Goal: Information Seeking & Learning: Learn about a topic

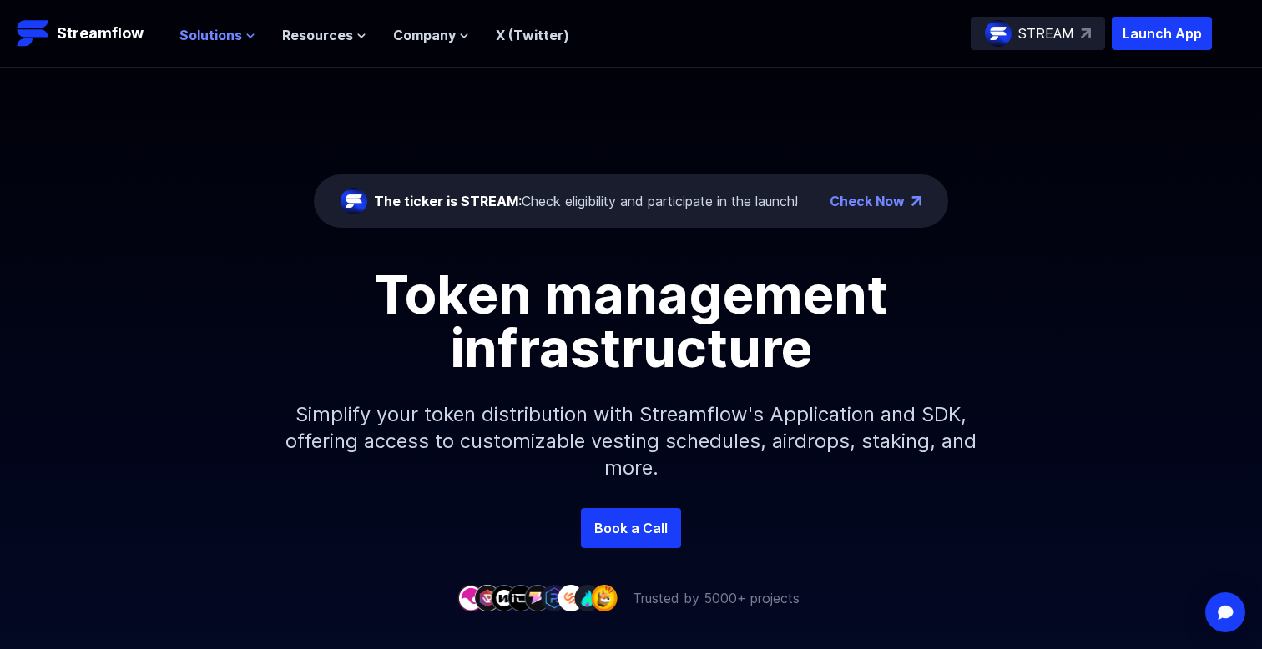
click at [242, 45] on span "Solutions" at bounding box center [210, 35] width 63 height 20
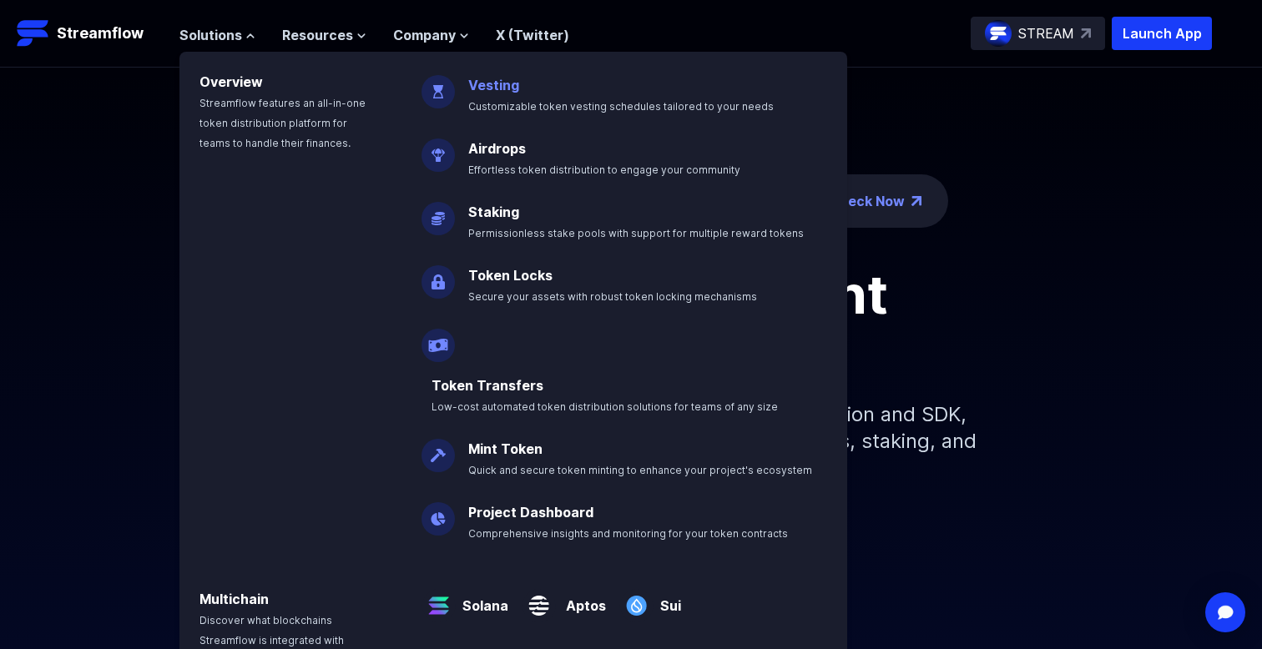
click at [505, 93] on link "Vesting" at bounding box center [493, 85] width 51 height 17
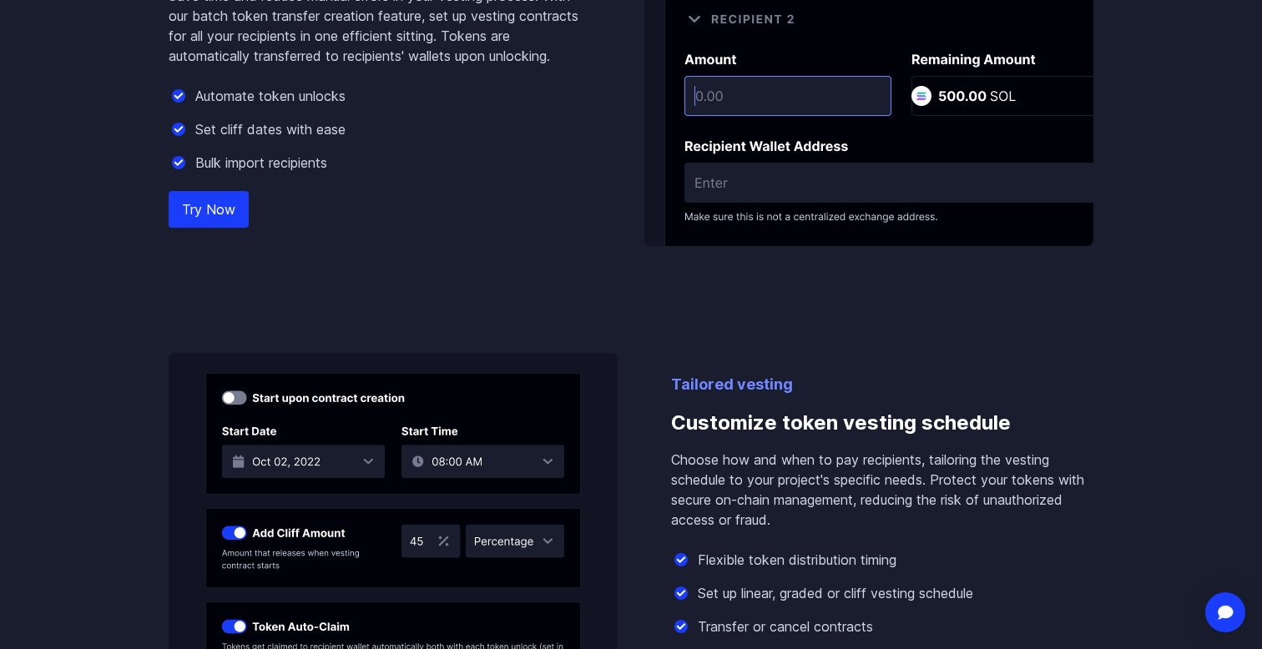
scroll to position [1255, 0]
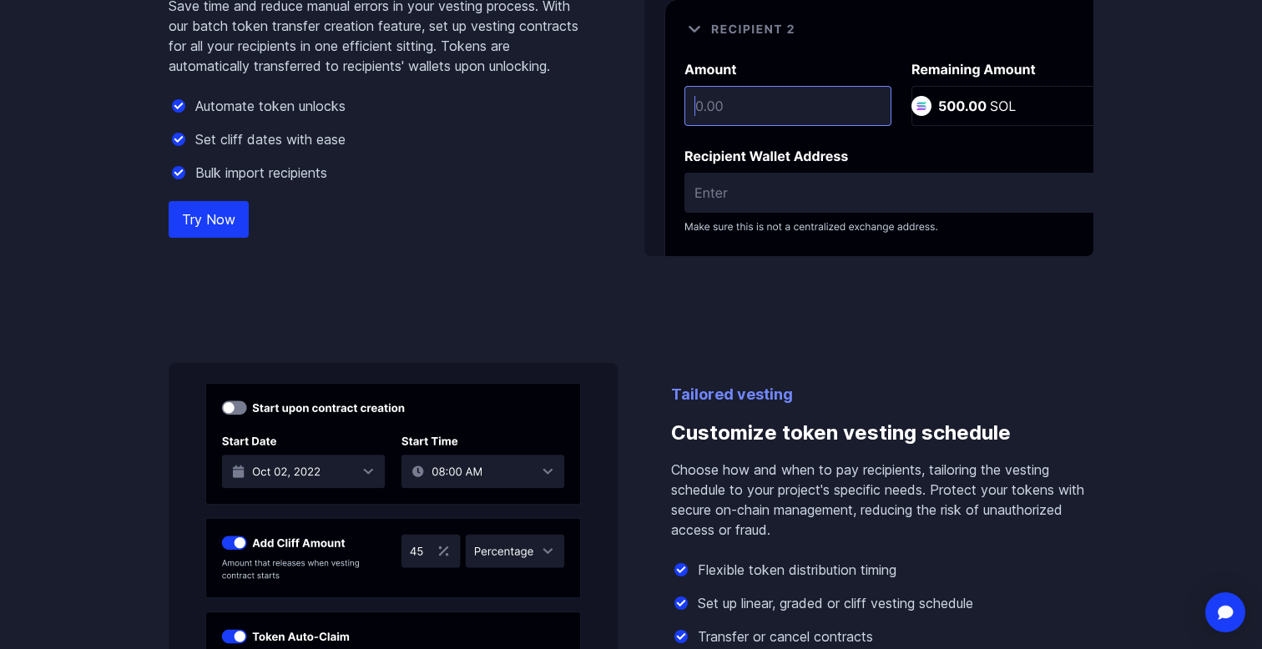
click at [788, 256] on img at bounding box center [868, 77] width 449 height 357
click at [788, 89] on img at bounding box center [868, 77] width 449 height 357
click at [740, 256] on img at bounding box center [868, 77] width 449 height 357
click at [207, 238] on link "Try Now" at bounding box center [209, 219] width 80 height 37
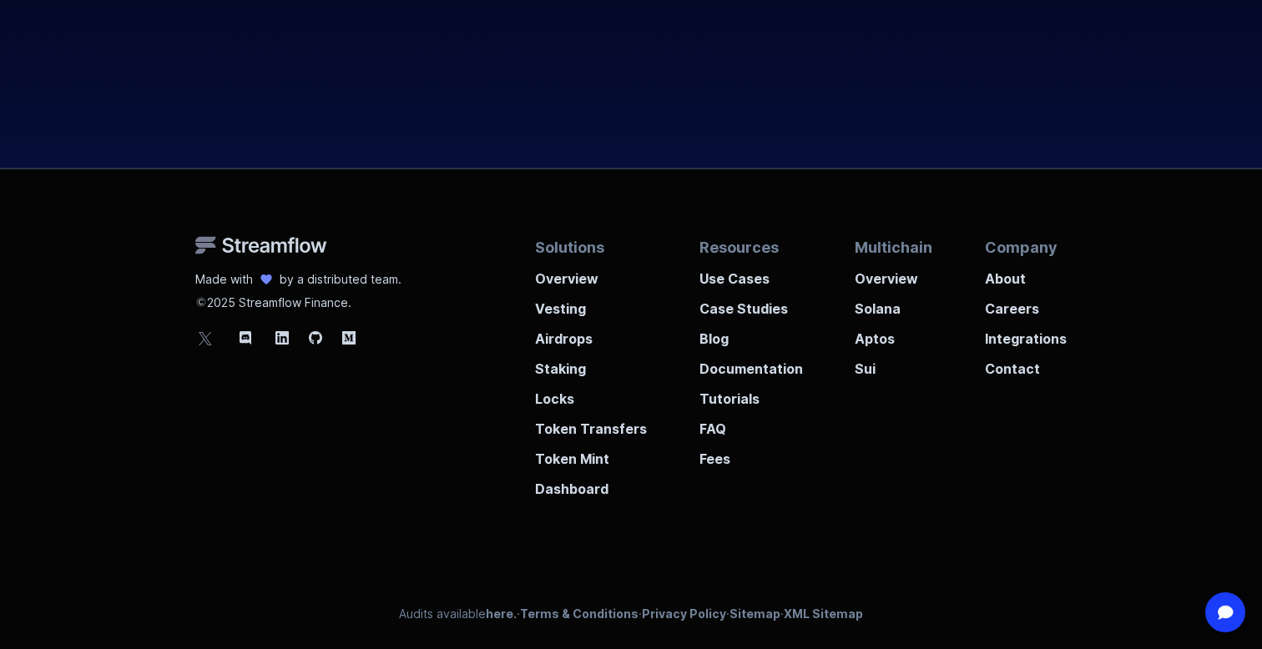
scroll to position [5293, 0]
click at [215, 328] on icon at bounding box center [205, 338] width 20 height 20
